Goal: Task Accomplishment & Management: Manage account settings

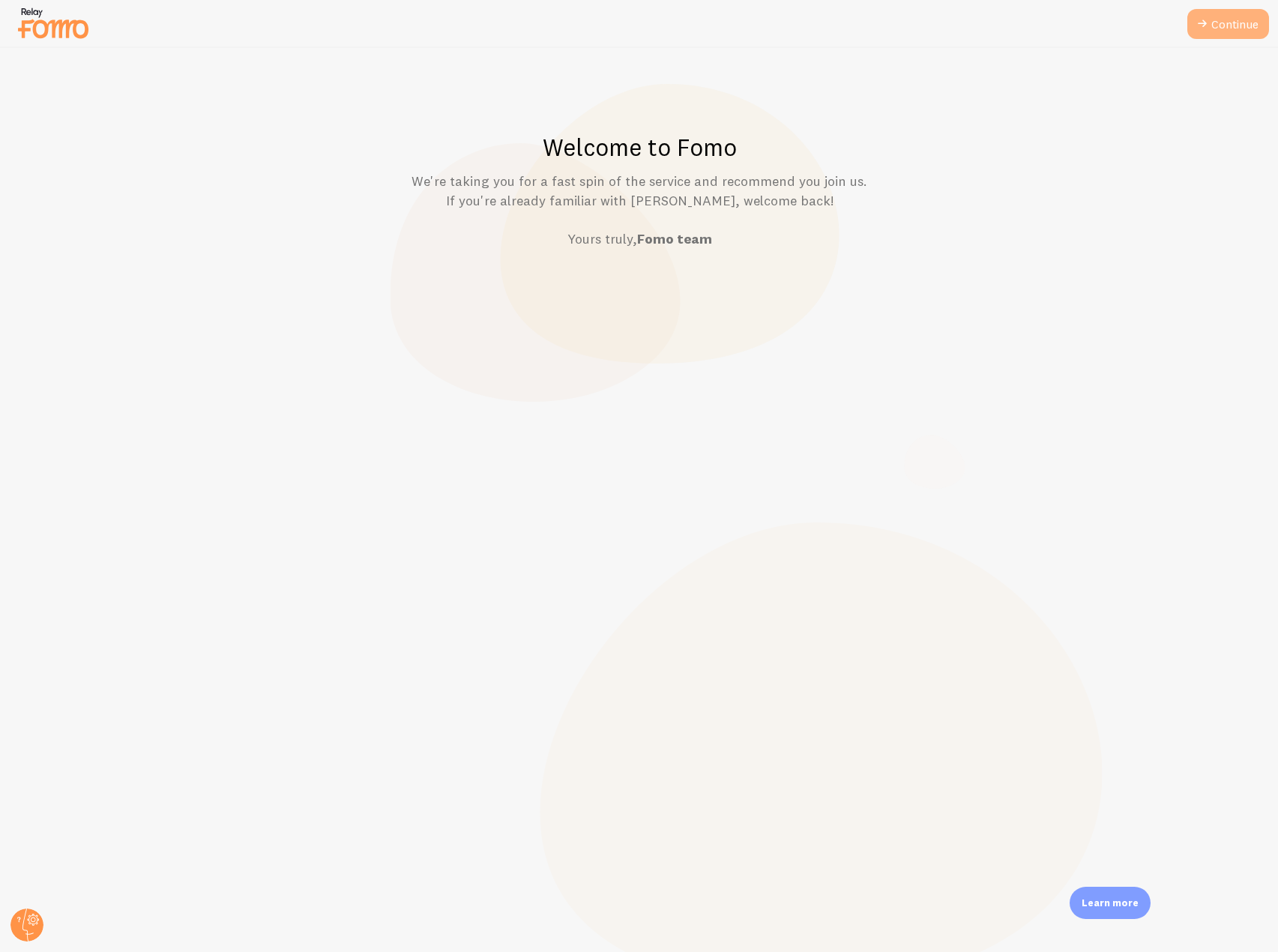
click at [1227, 30] on link "Continue" at bounding box center [1228, 24] width 81 height 30
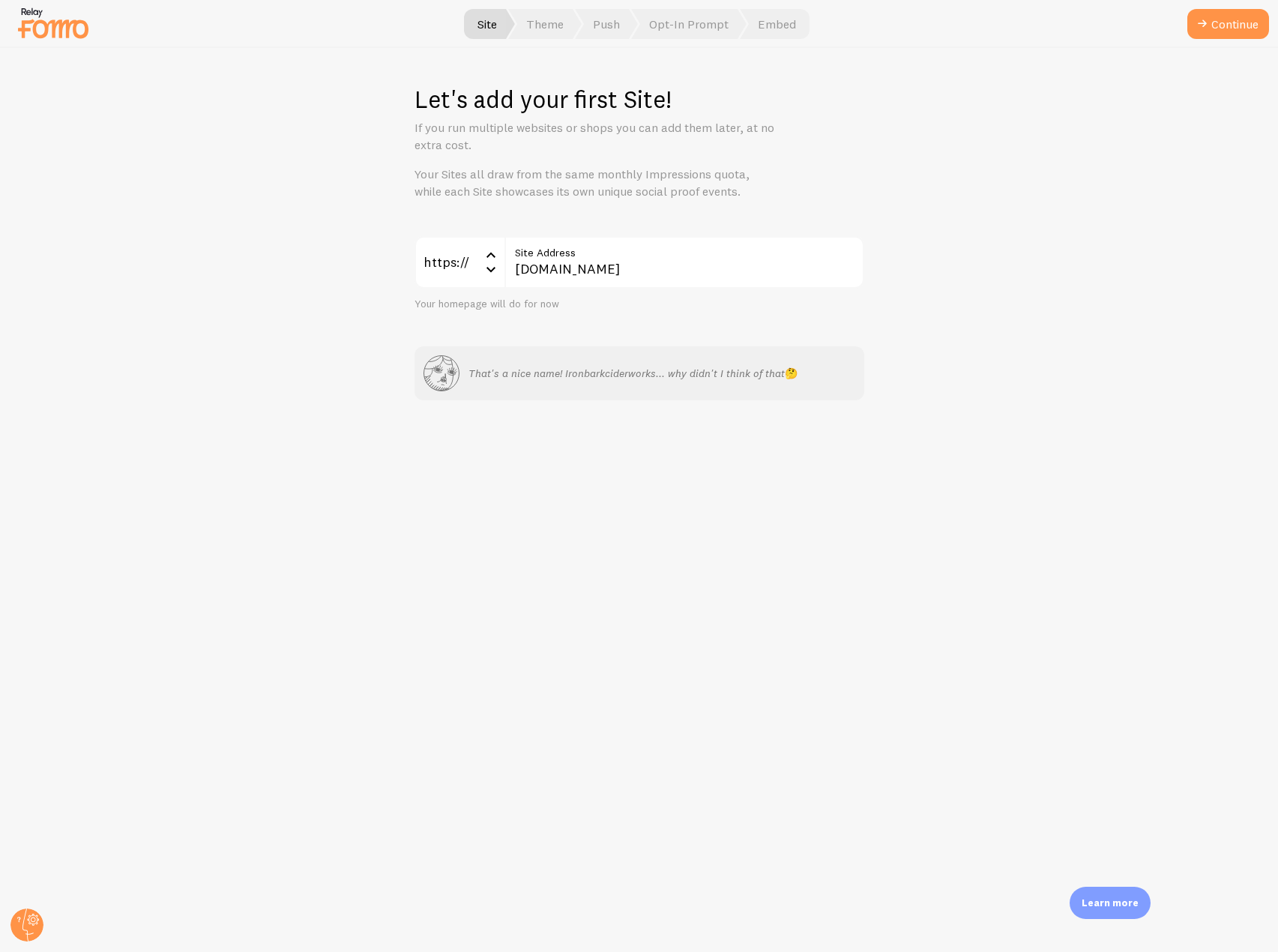
click at [1227, 30] on button "Continue" at bounding box center [1228, 24] width 81 height 30
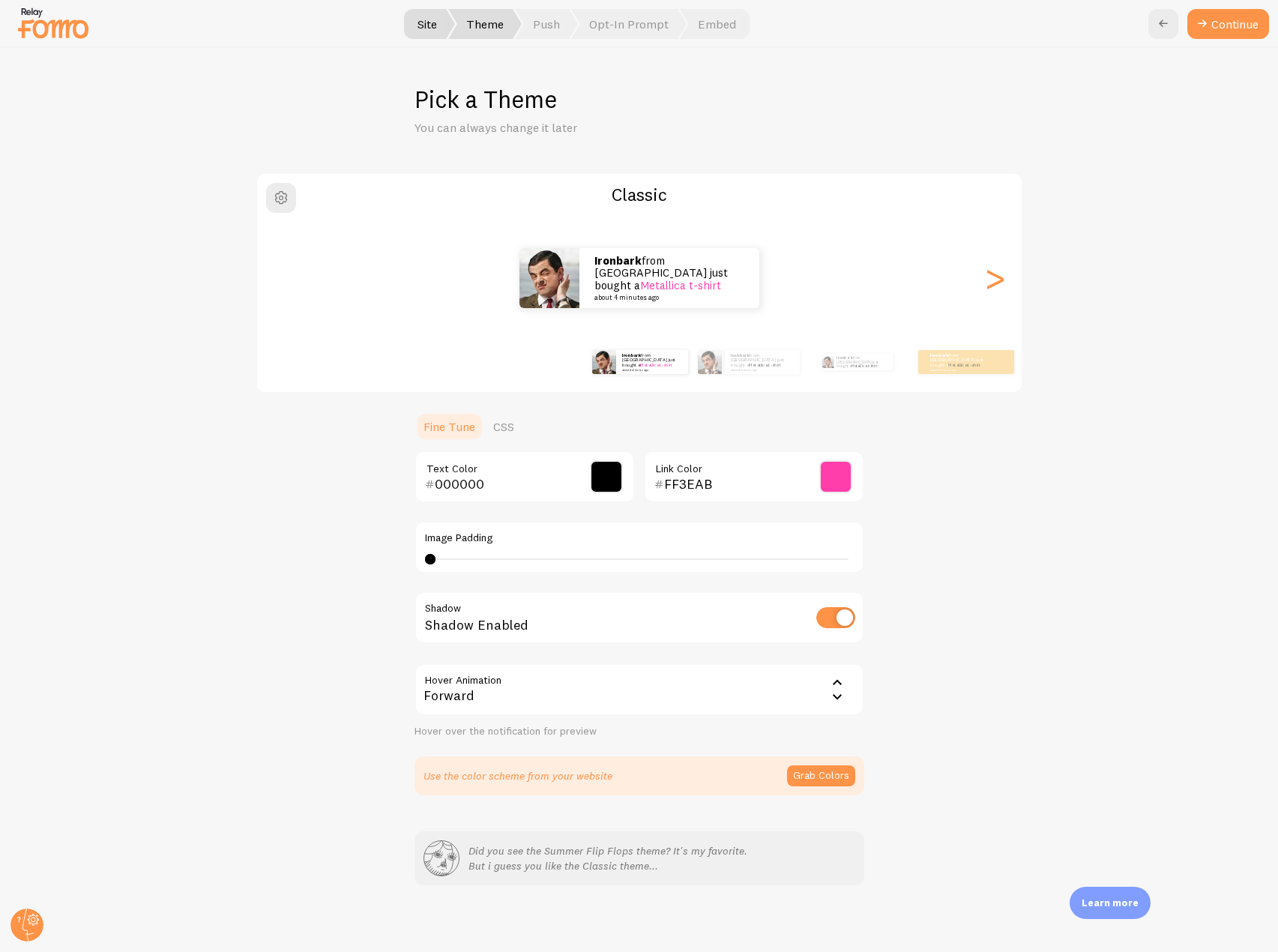
click at [1227, 30] on button "Continue" at bounding box center [1228, 24] width 81 height 30
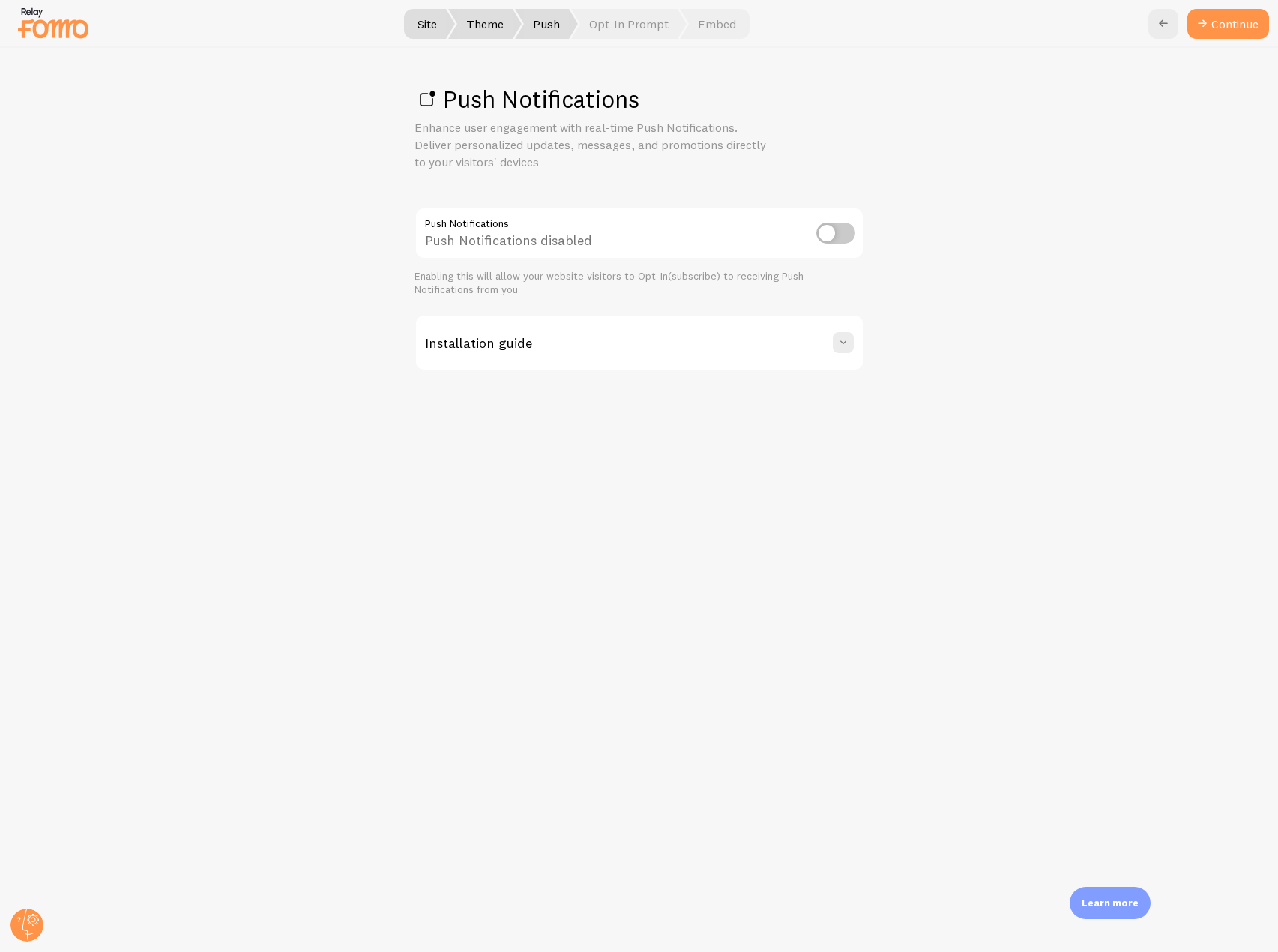
click at [1227, 30] on link "Continue" at bounding box center [1228, 24] width 81 height 30
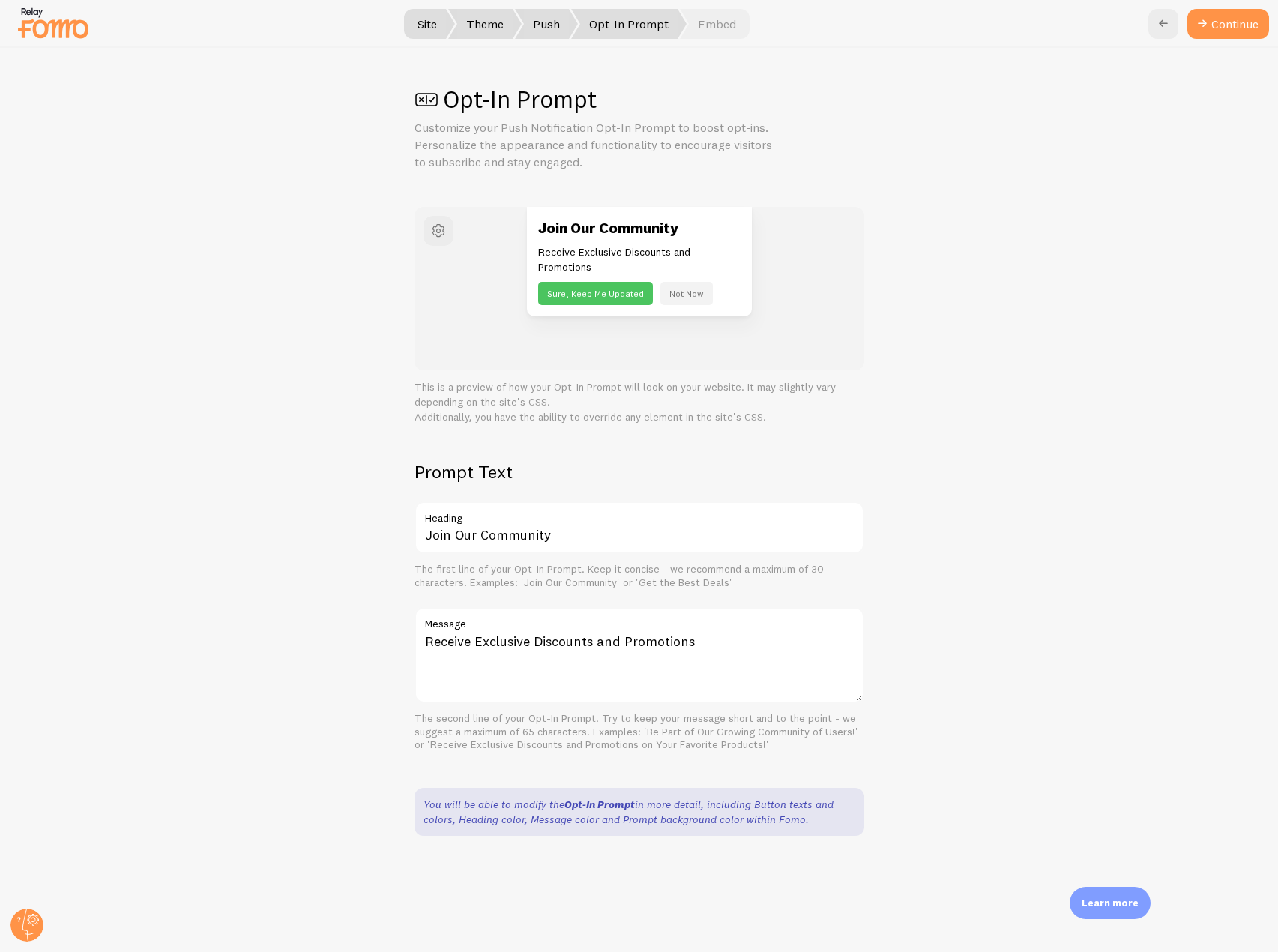
click at [1227, 30] on button "Continue" at bounding box center [1228, 24] width 81 height 30
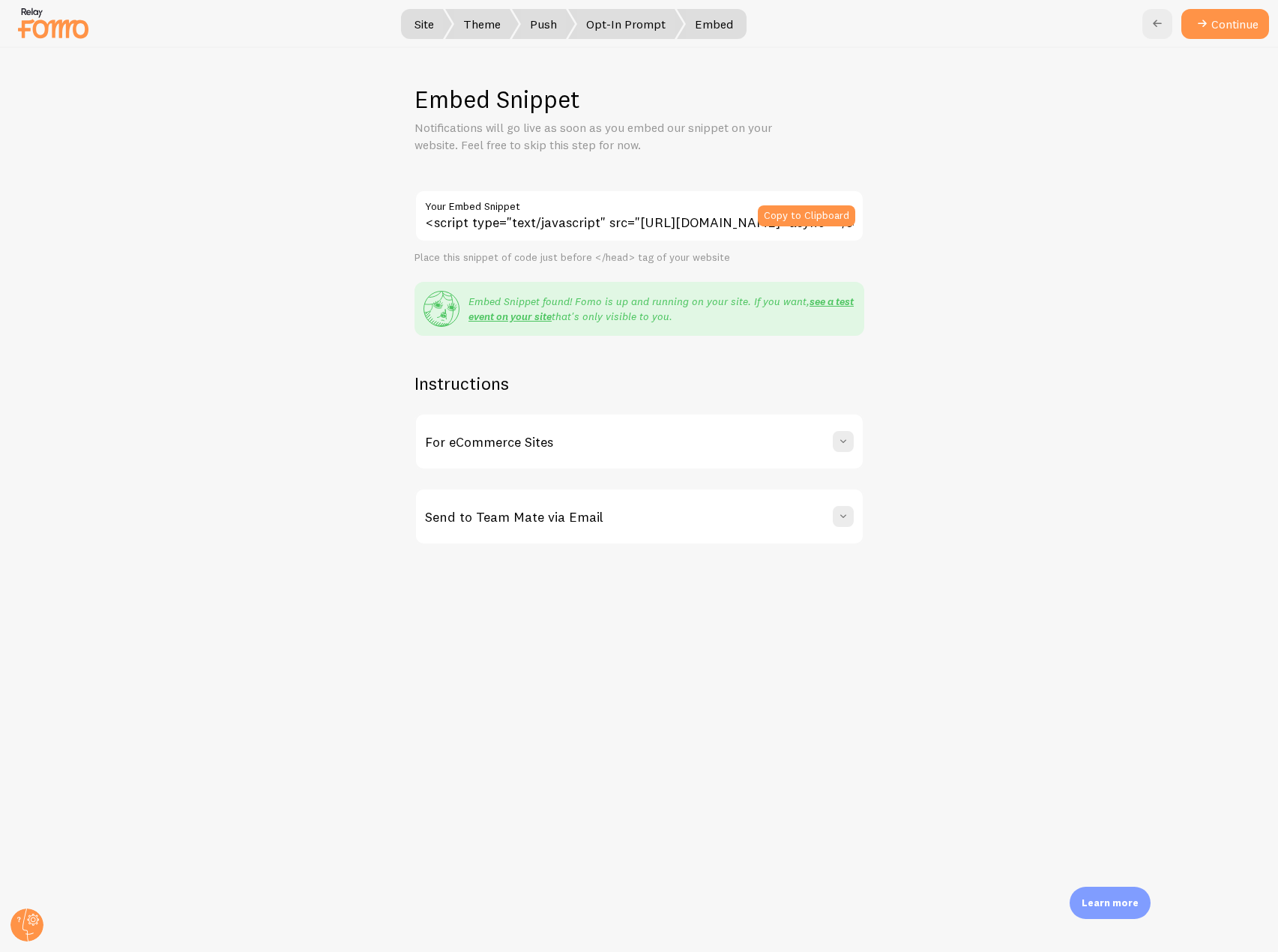
click at [1227, 30] on button "Continue" at bounding box center [1225, 24] width 88 height 30
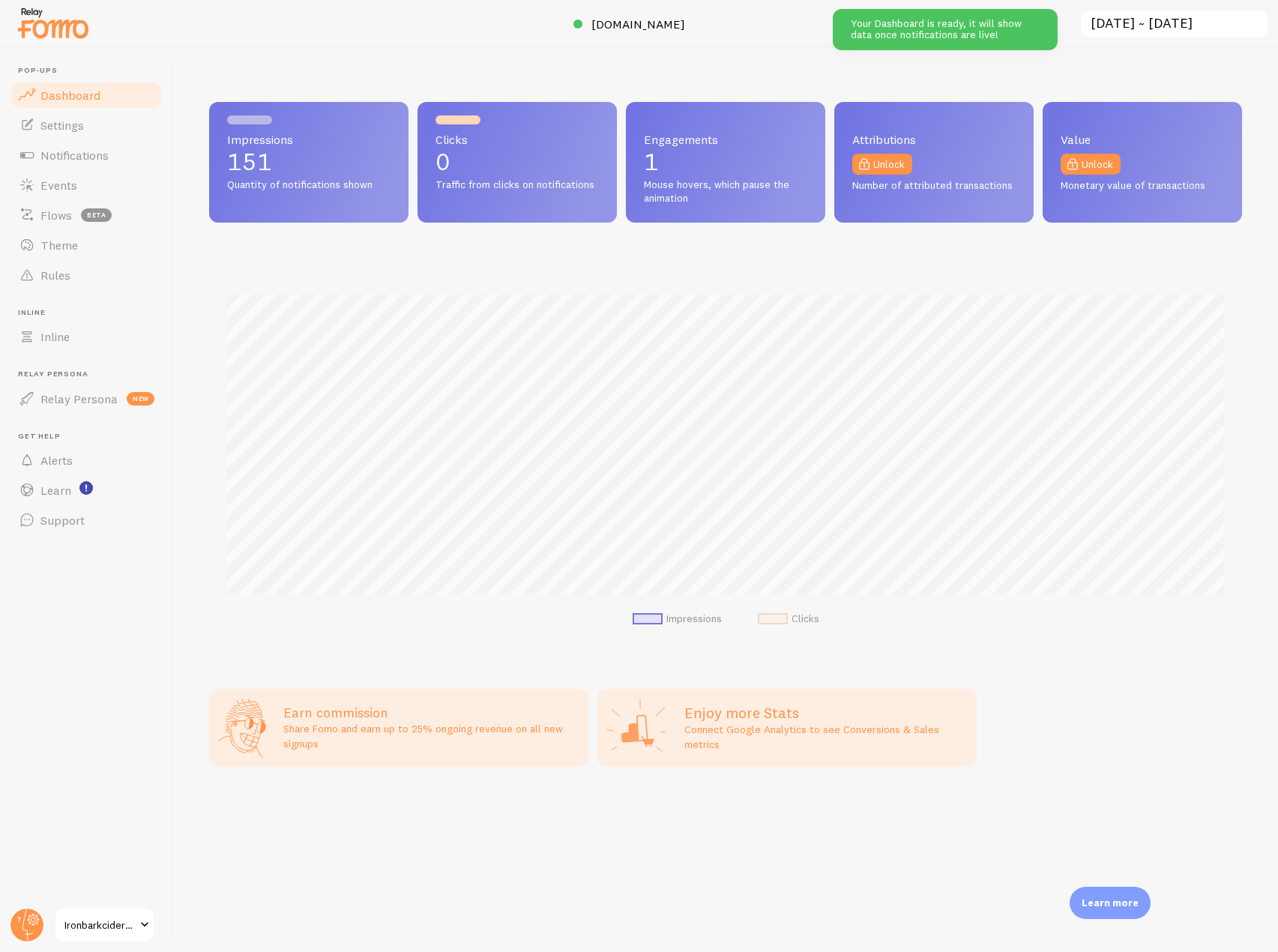
scroll to position [394, 1033]
click at [36, 927] on circle at bounding box center [27, 924] width 33 height 33
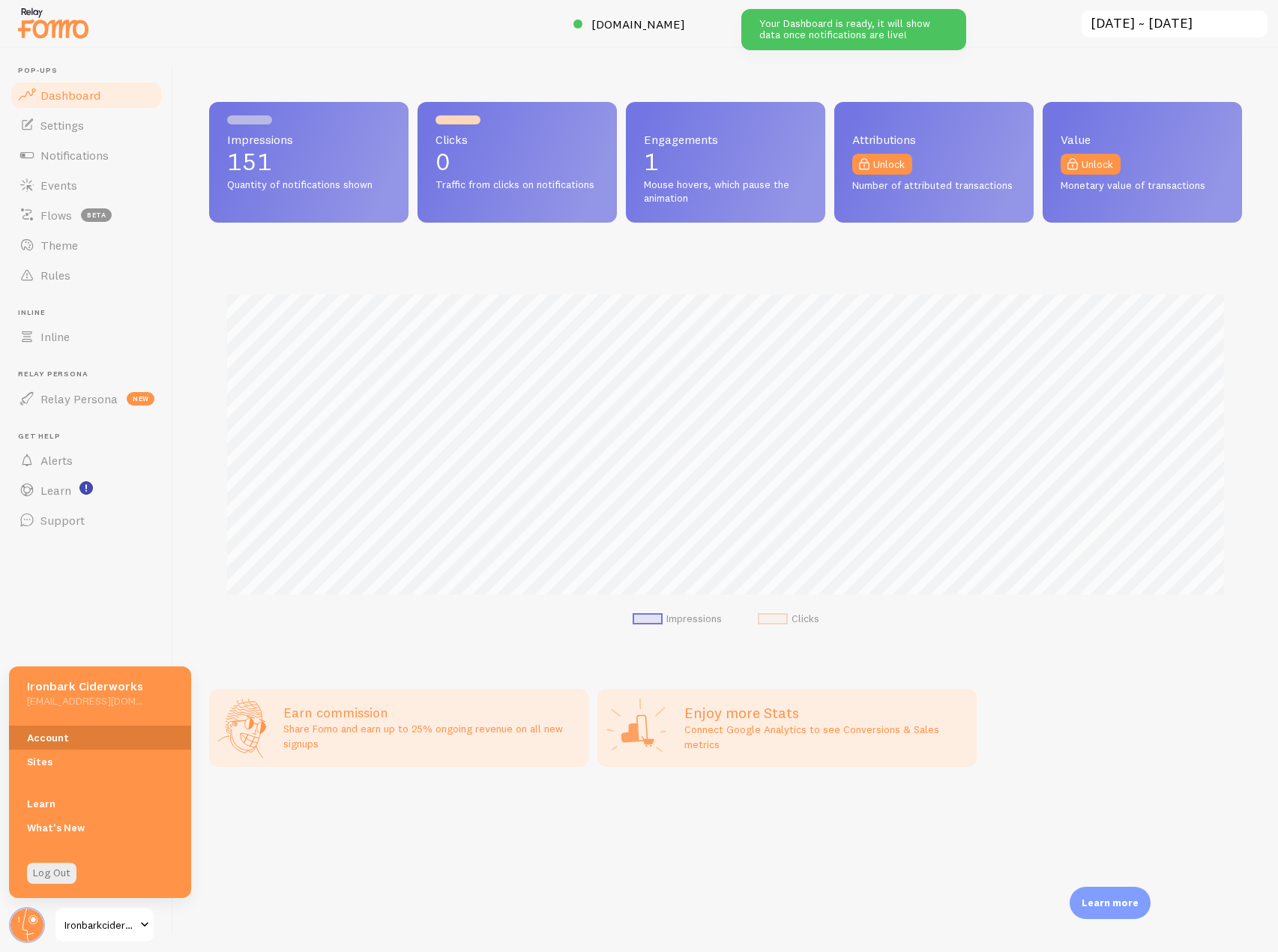
click at [56, 744] on link "Account" at bounding box center [100, 736] width 182 height 24
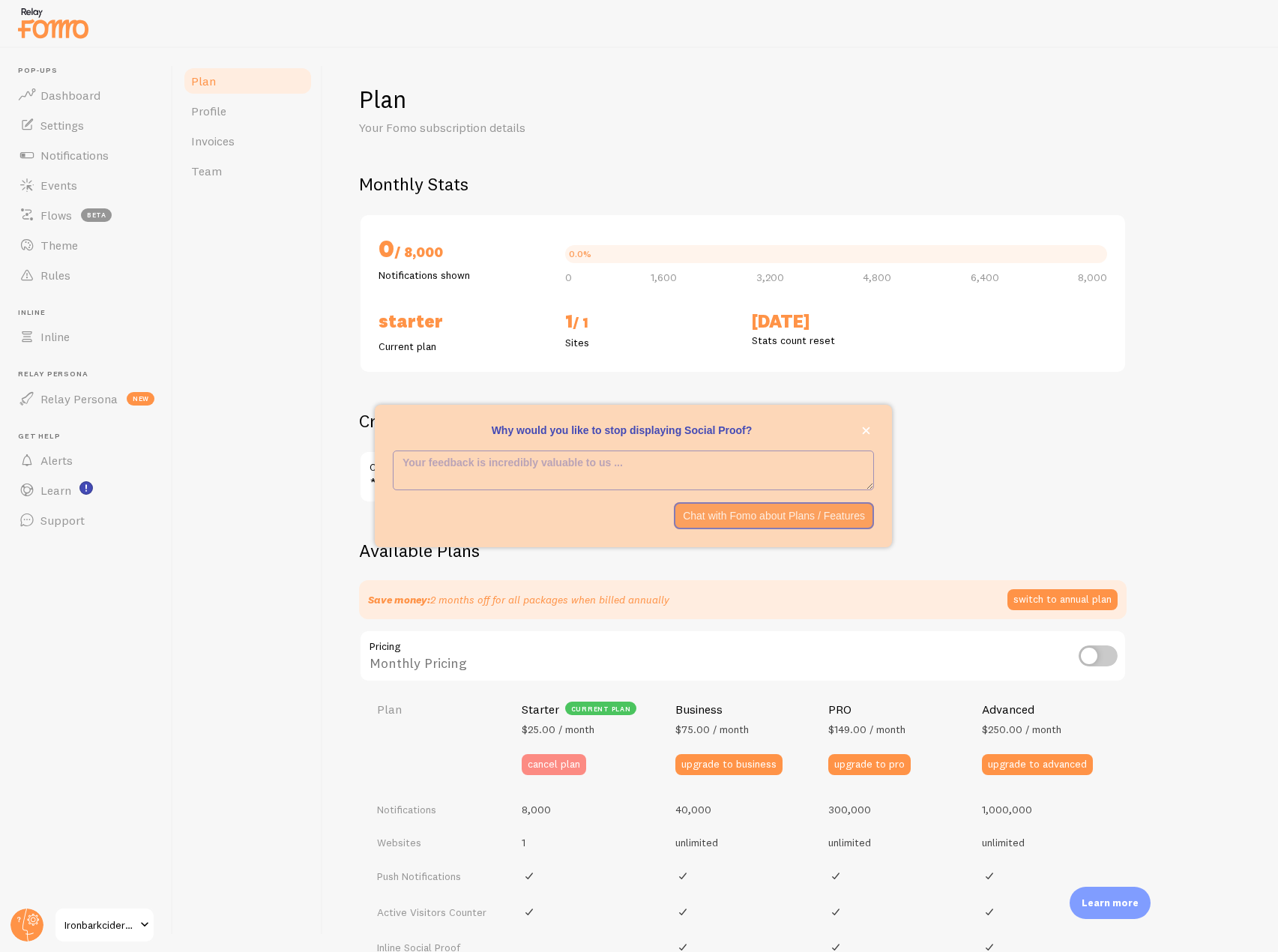
click at [554, 766] on button "cancel plan" at bounding box center [554, 764] width 64 height 21
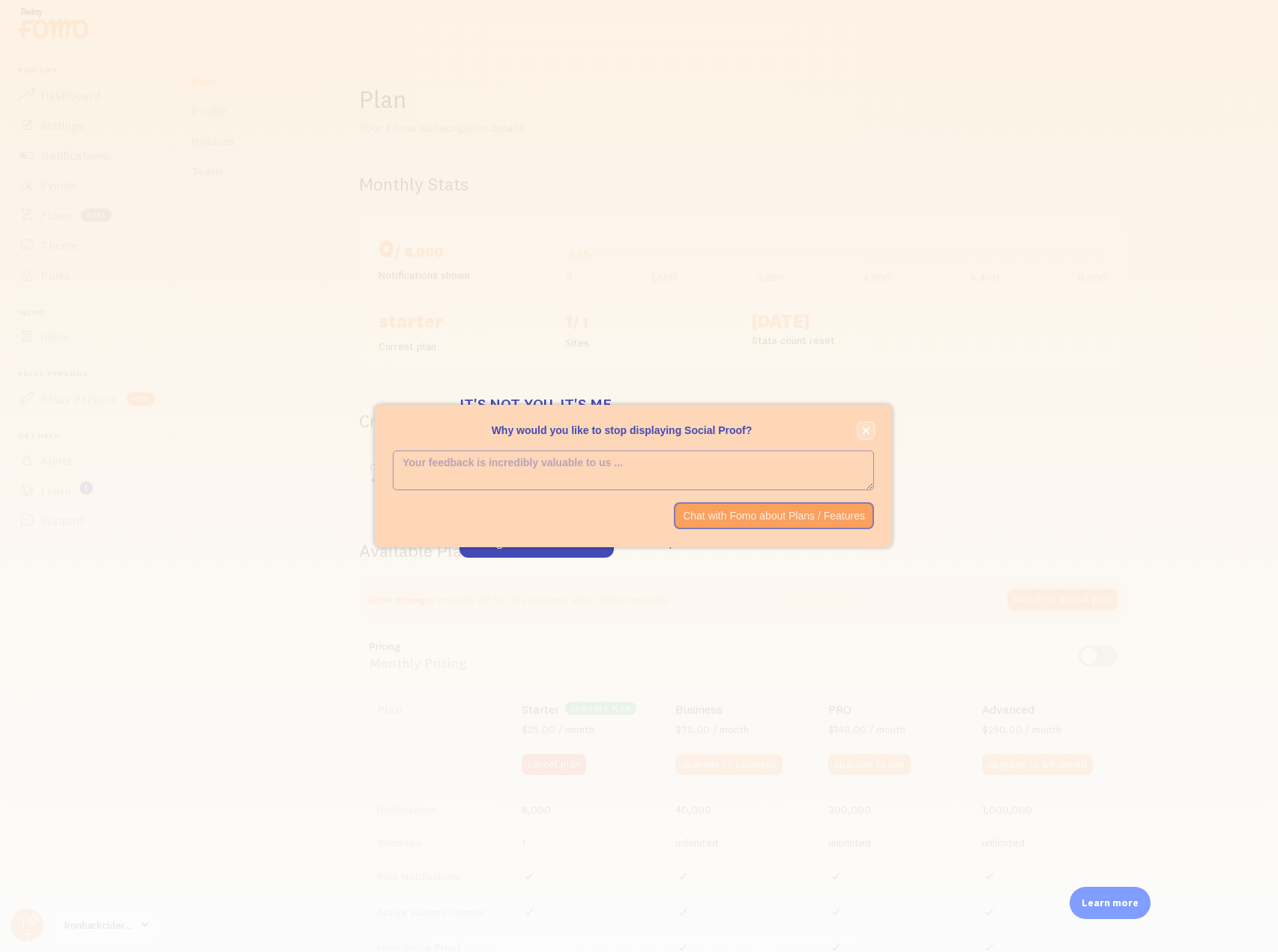
click at [872, 425] on button "close," at bounding box center [866, 430] width 15 height 15
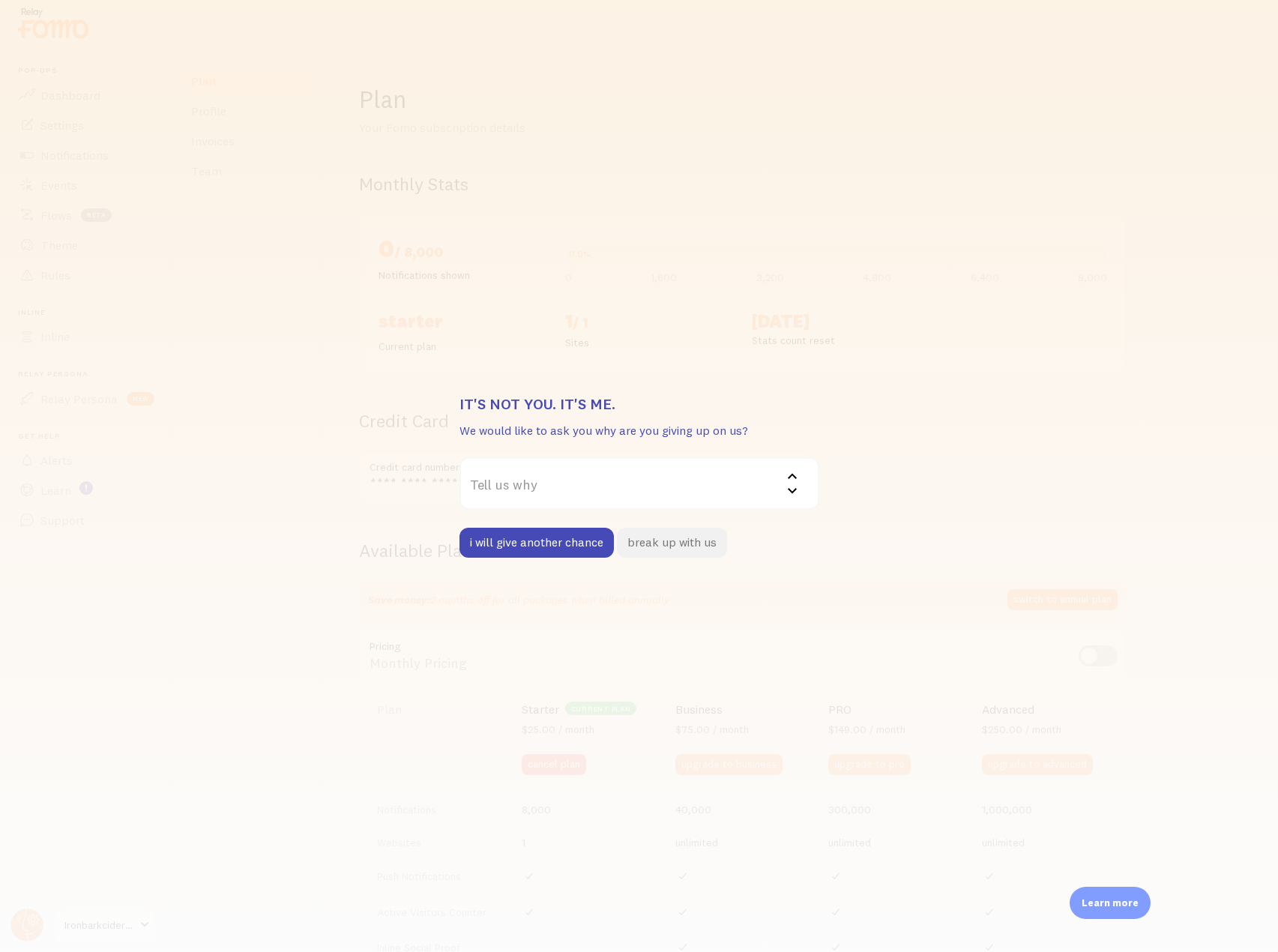
click at [678, 546] on button "break up with us" at bounding box center [672, 542] width 110 height 30
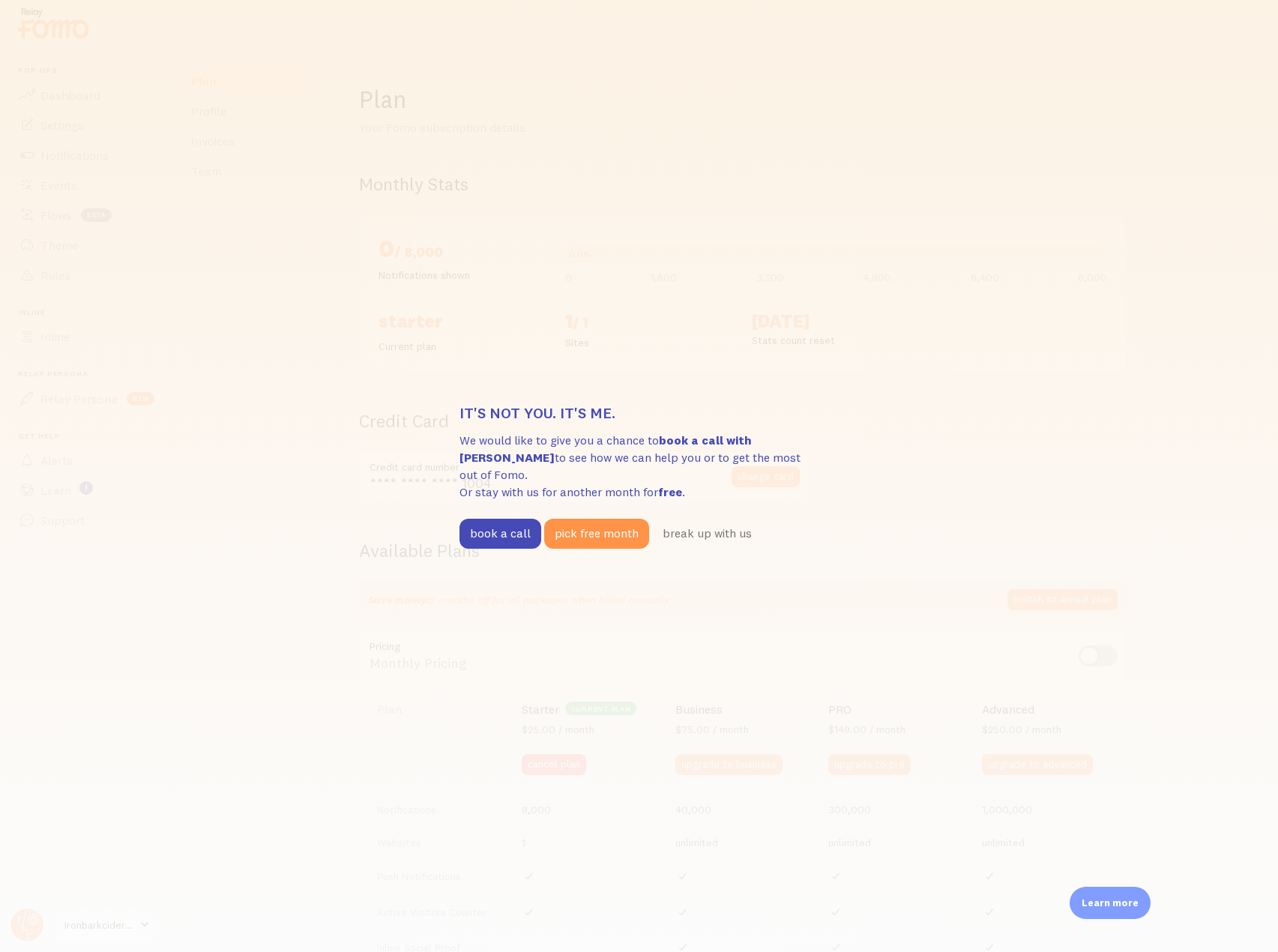
click at [1165, 87] on div "It's not you. It's me. We would like to give you a chance to book a call with […" at bounding box center [639, 476] width 1278 height 952
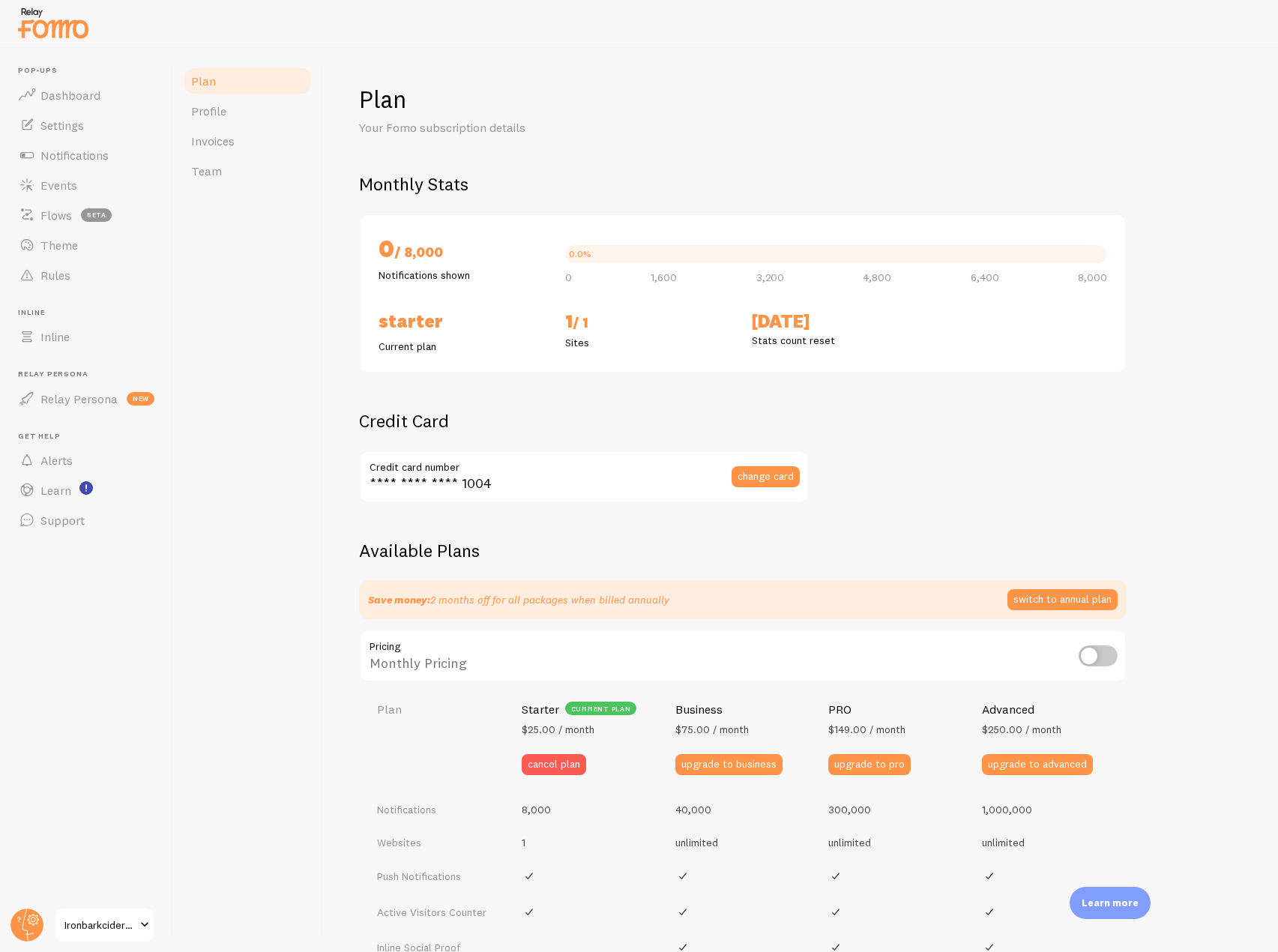
click at [21, 24] on img at bounding box center [53, 23] width 75 height 38
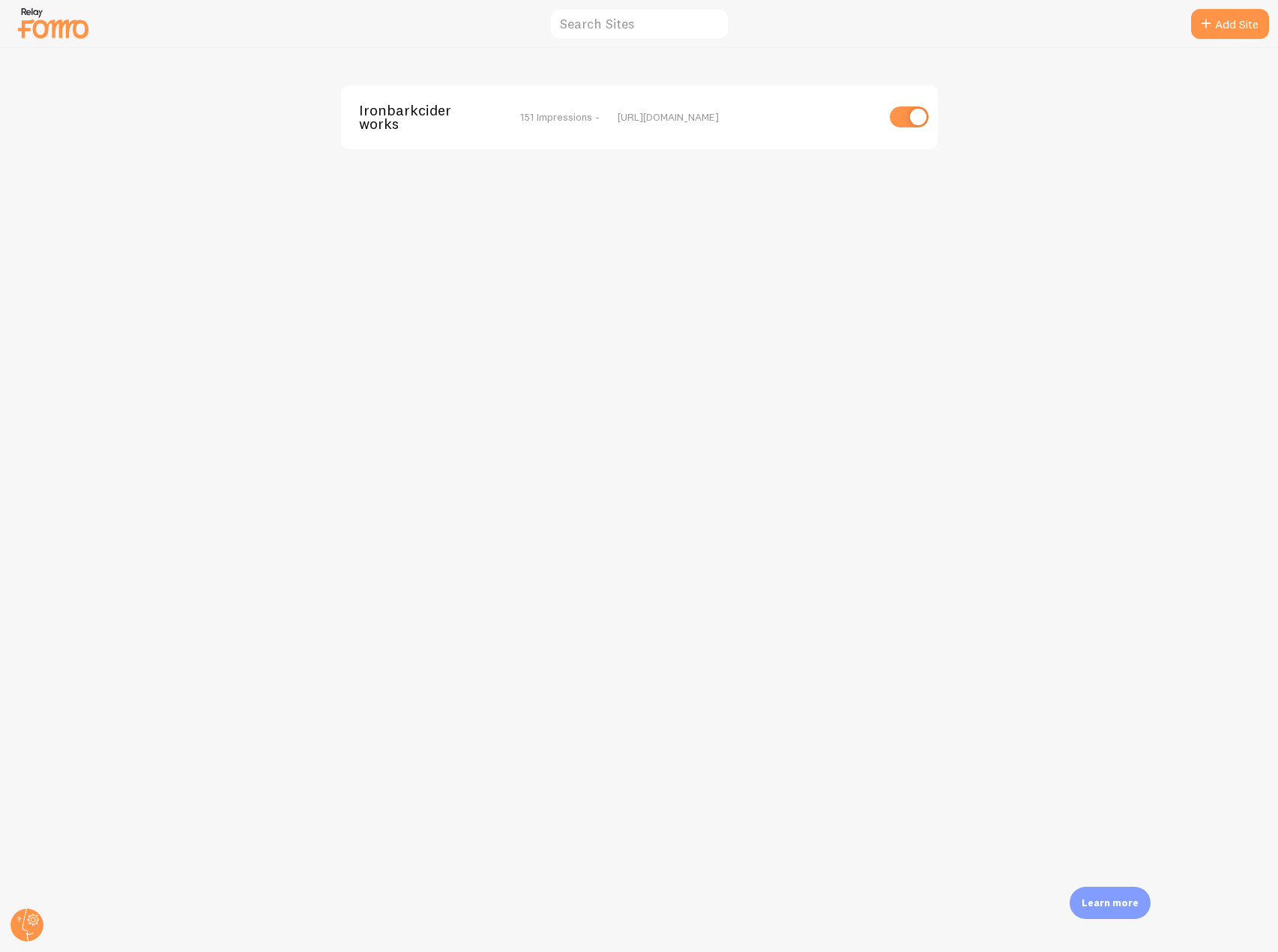
click at [926, 123] on input "checkbox" at bounding box center [909, 117] width 39 height 21
checkbox input "false"
click at [413, 109] on span "Ironbarkciderworks" at bounding box center [419, 117] width 120 height 28
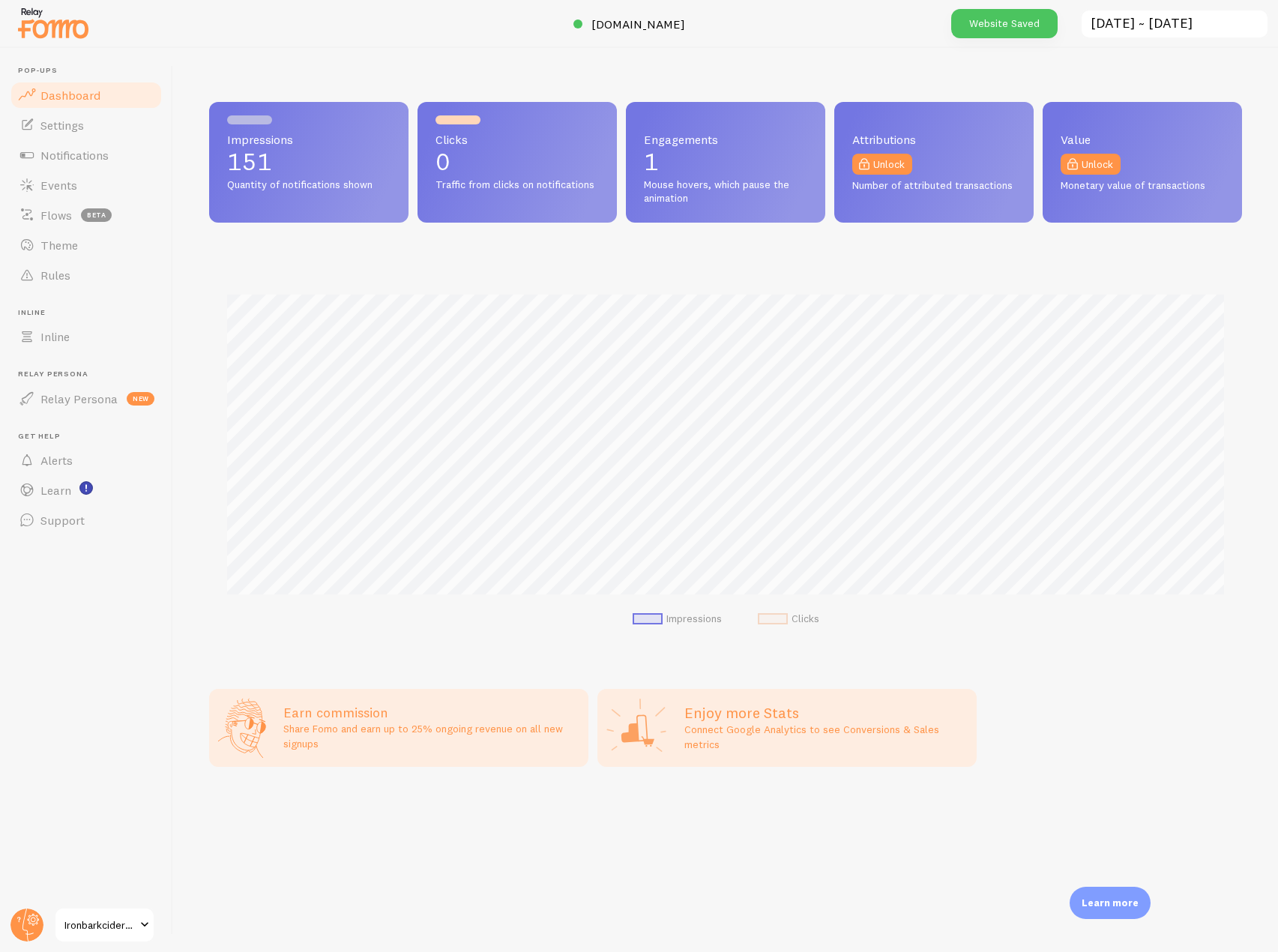
scroll to position [394, 1033]
click at [29, 917] on icon at bounding box center [33, 919] width 8 height 8
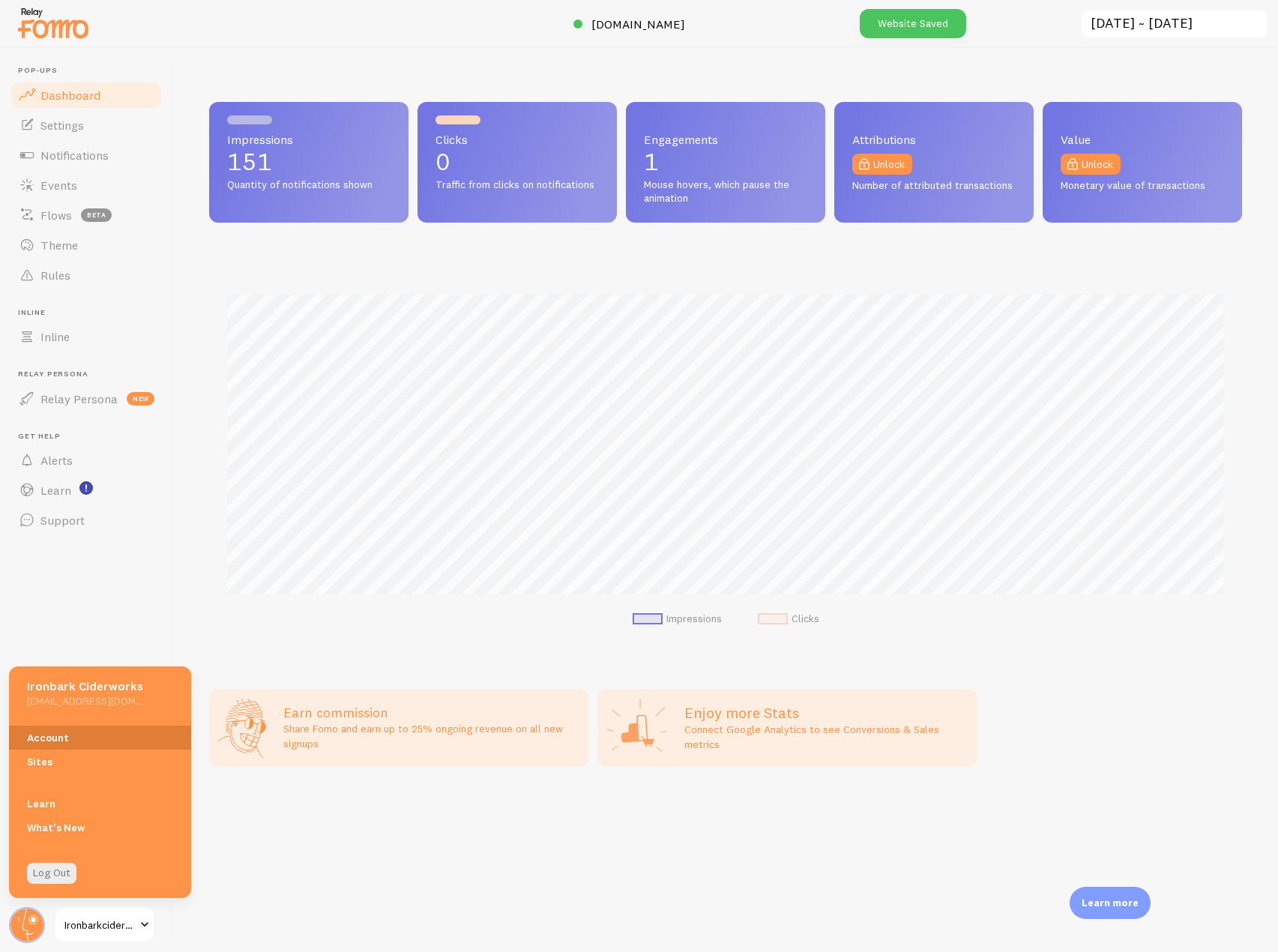
click at [70, 729] on link "Account" at bounding box center [100, 736] width 182 height 24
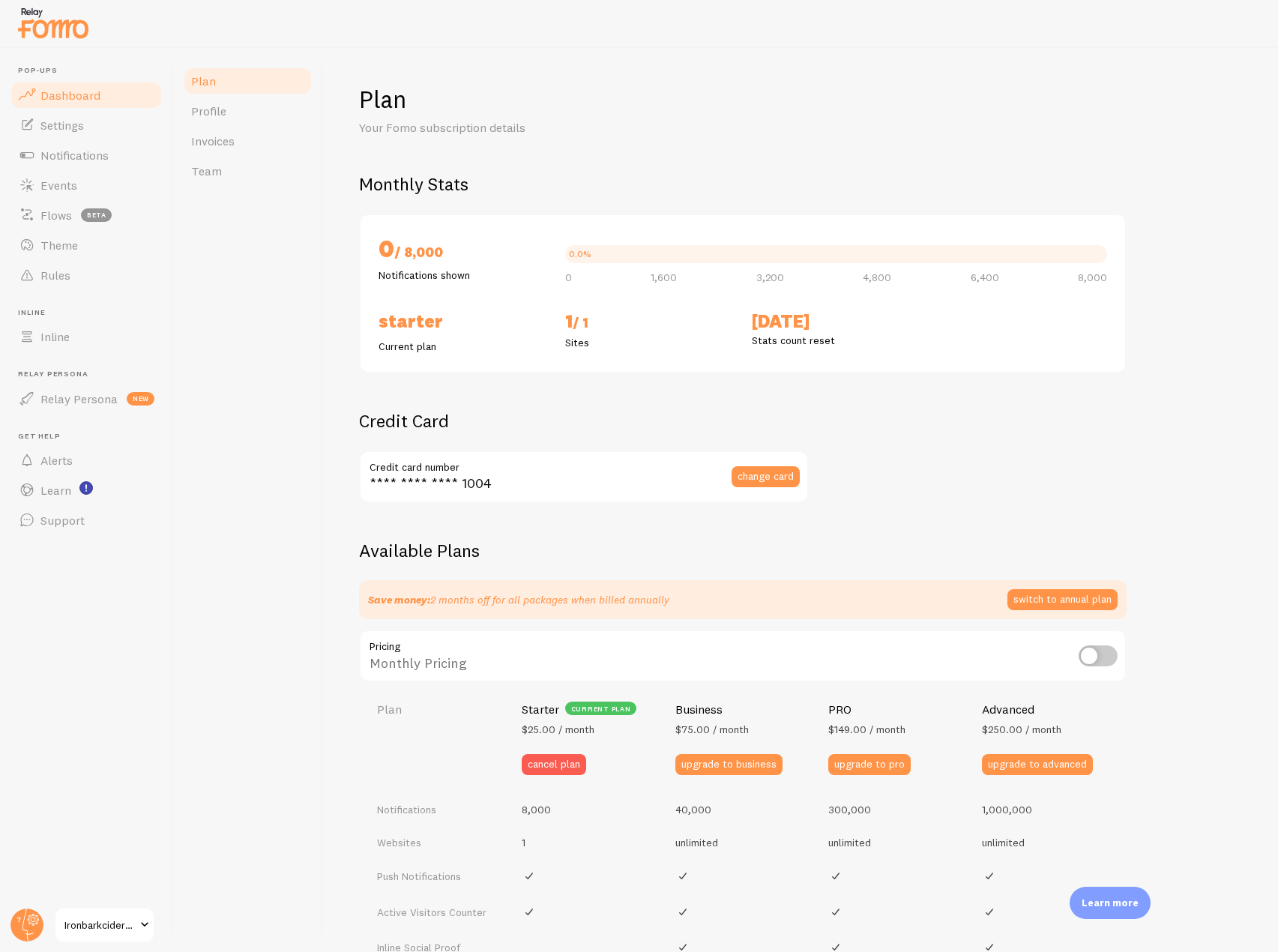
click at [100, 95] on link "Dashboard" at bounding box center [86, 95] width 155 height 30
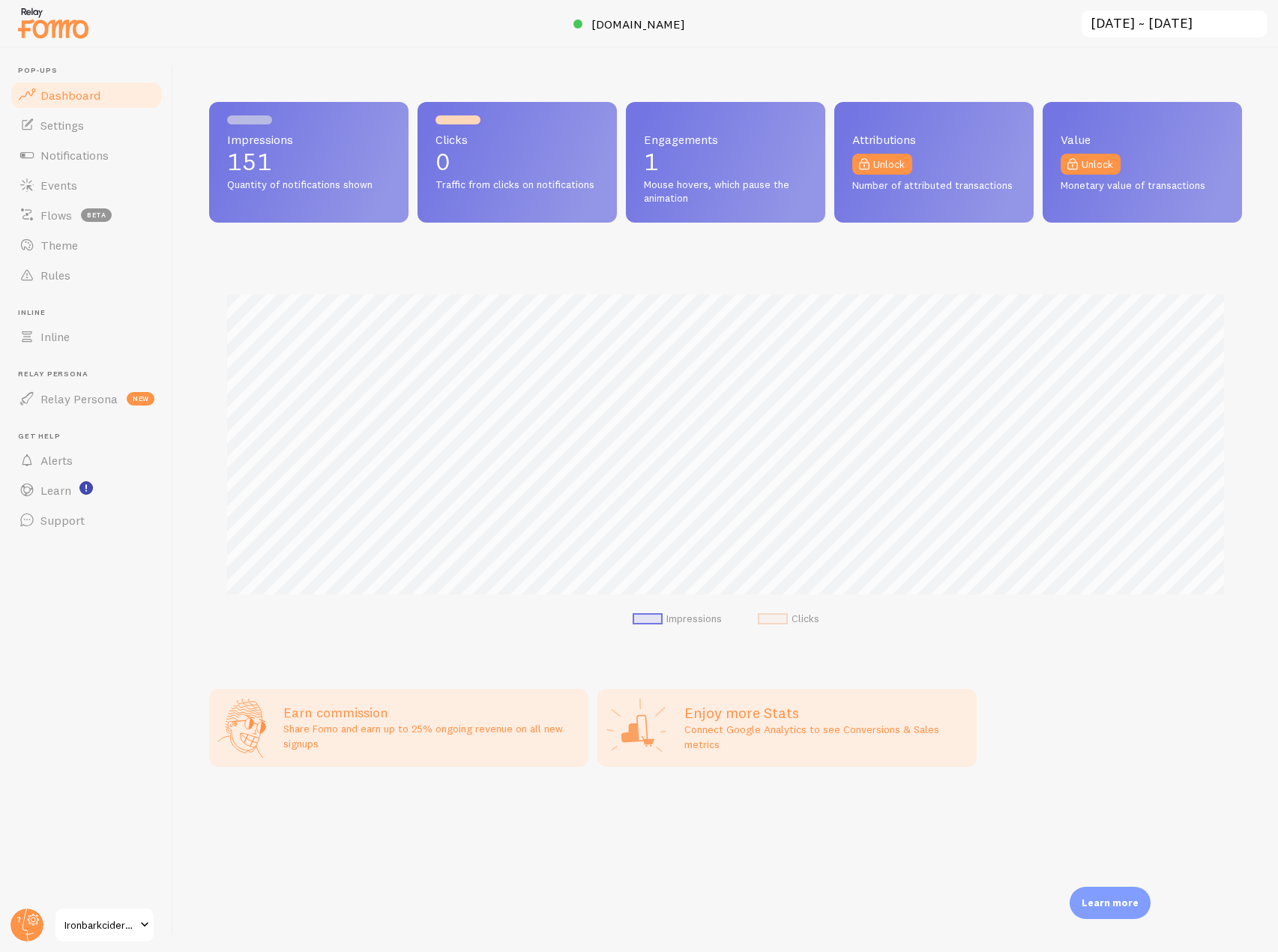
scroll to position [394, 1033]
click at [33, 42] on img at bounding box center [53, 23] width 75 height 38
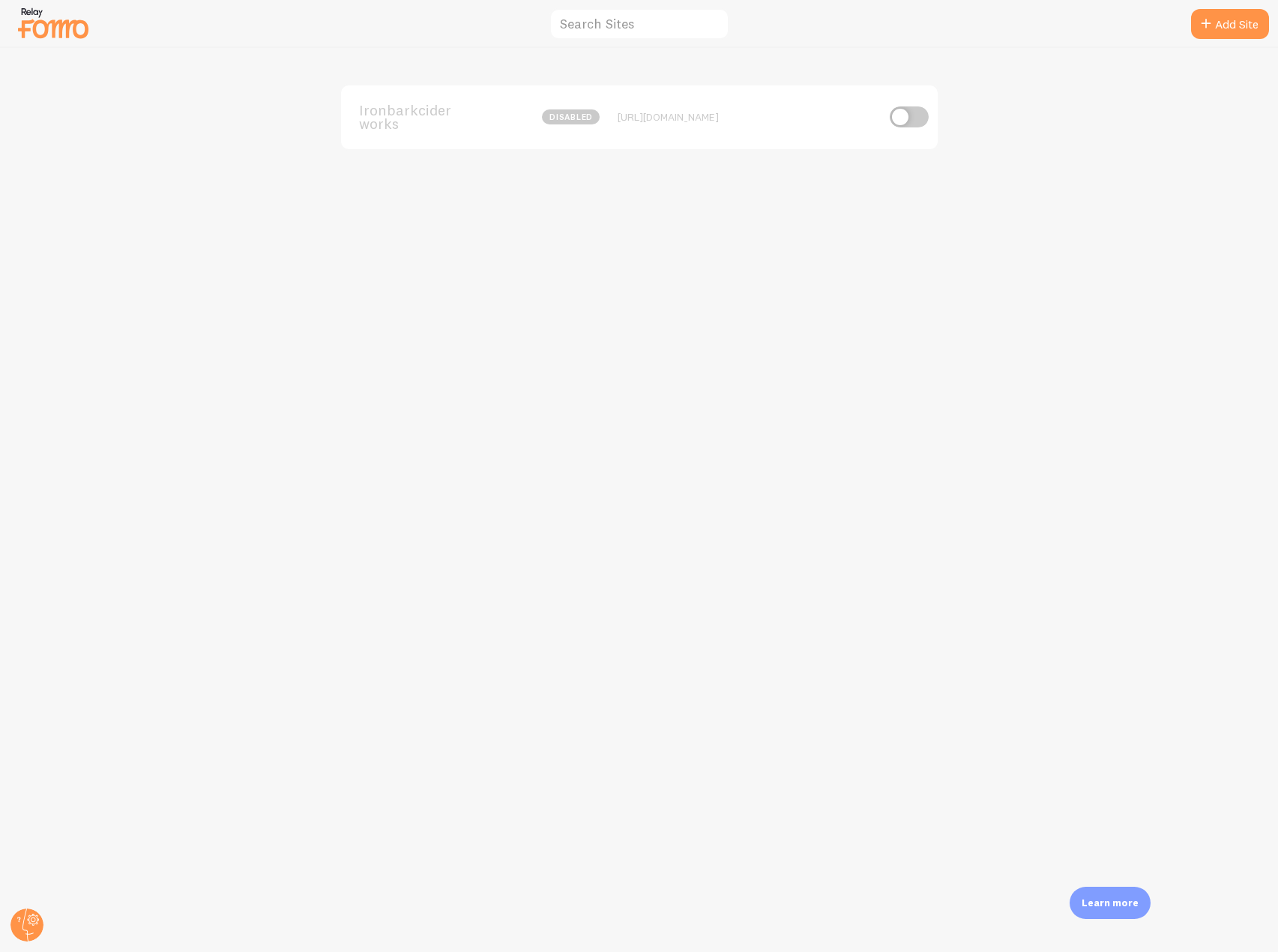
click at [511, 119] on div "Ironbarkciderworks disabled" at bounding box center [479, 117] width 241 height 28
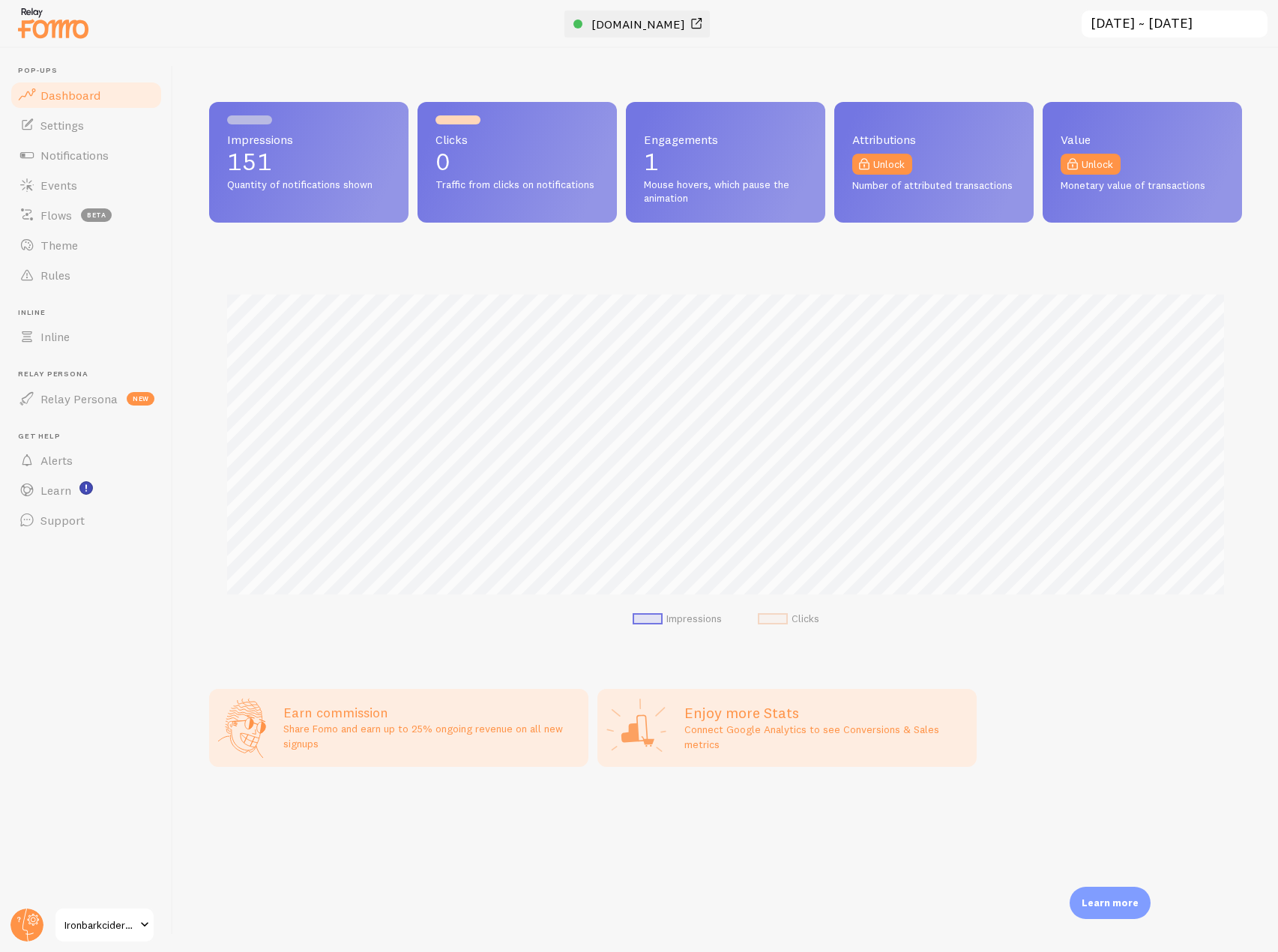
click at [633, 32] on link "[DOMAIN_NAME]" at bounding box center [640, 24] width 132 height 18
